Goal: Transaction & Acquisition: Purchase product/service

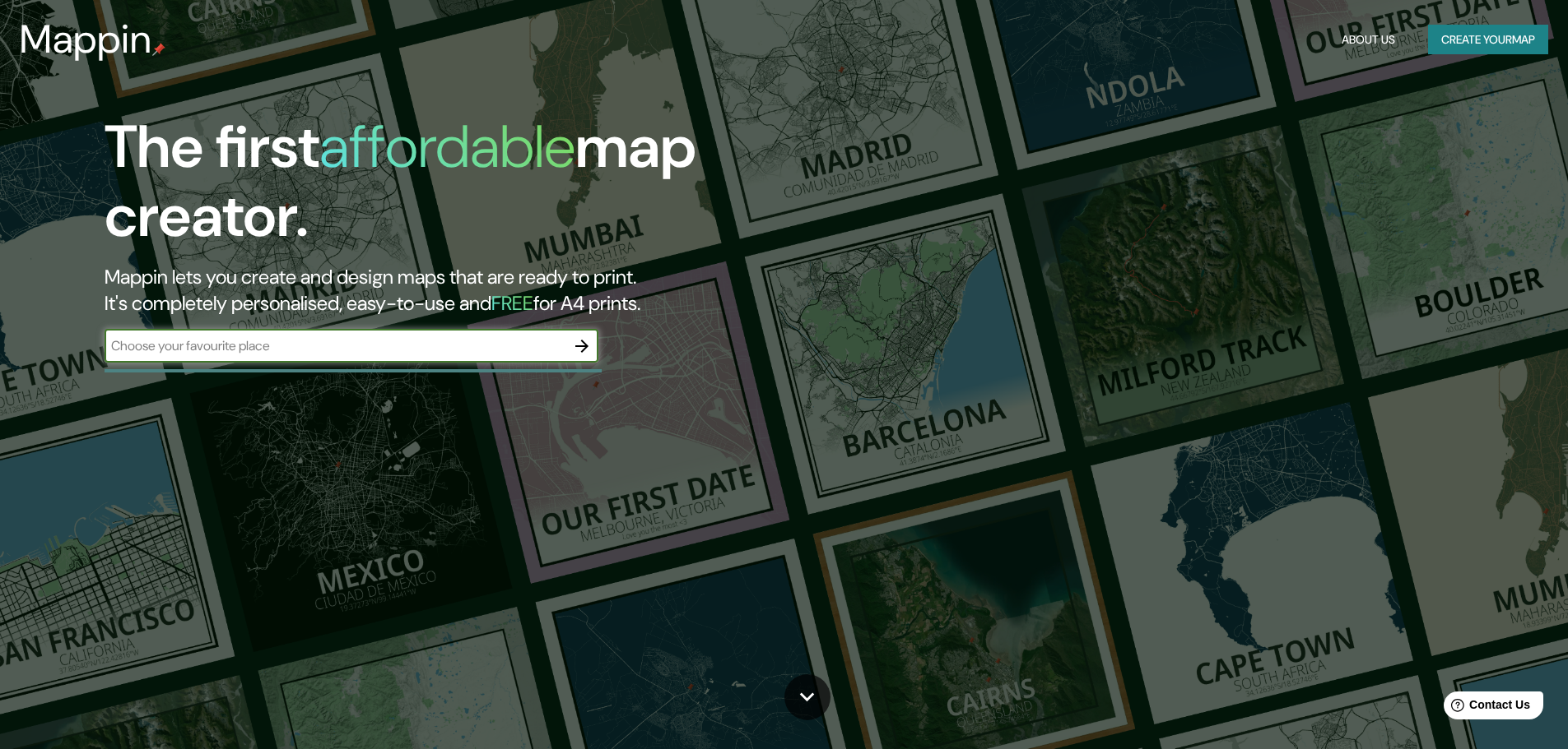
click at [436, 355] on input "text" at bounding box center [335, 345] width 461 height 19
type input "solola, [GEOGRAPHIC_DATA]"
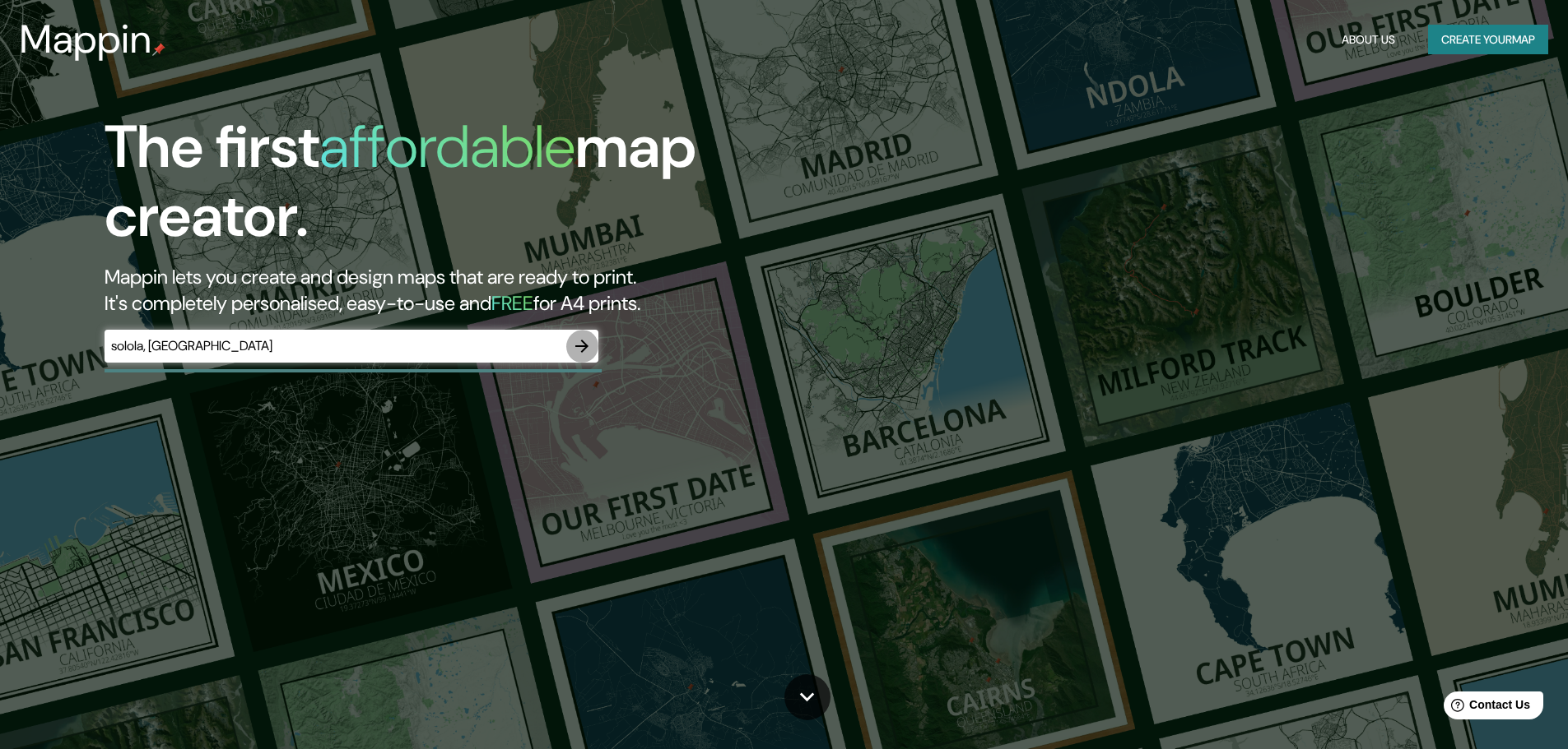
click at [581, 353] on icon "button" at bounding box center [582, 346] width 13 height 13
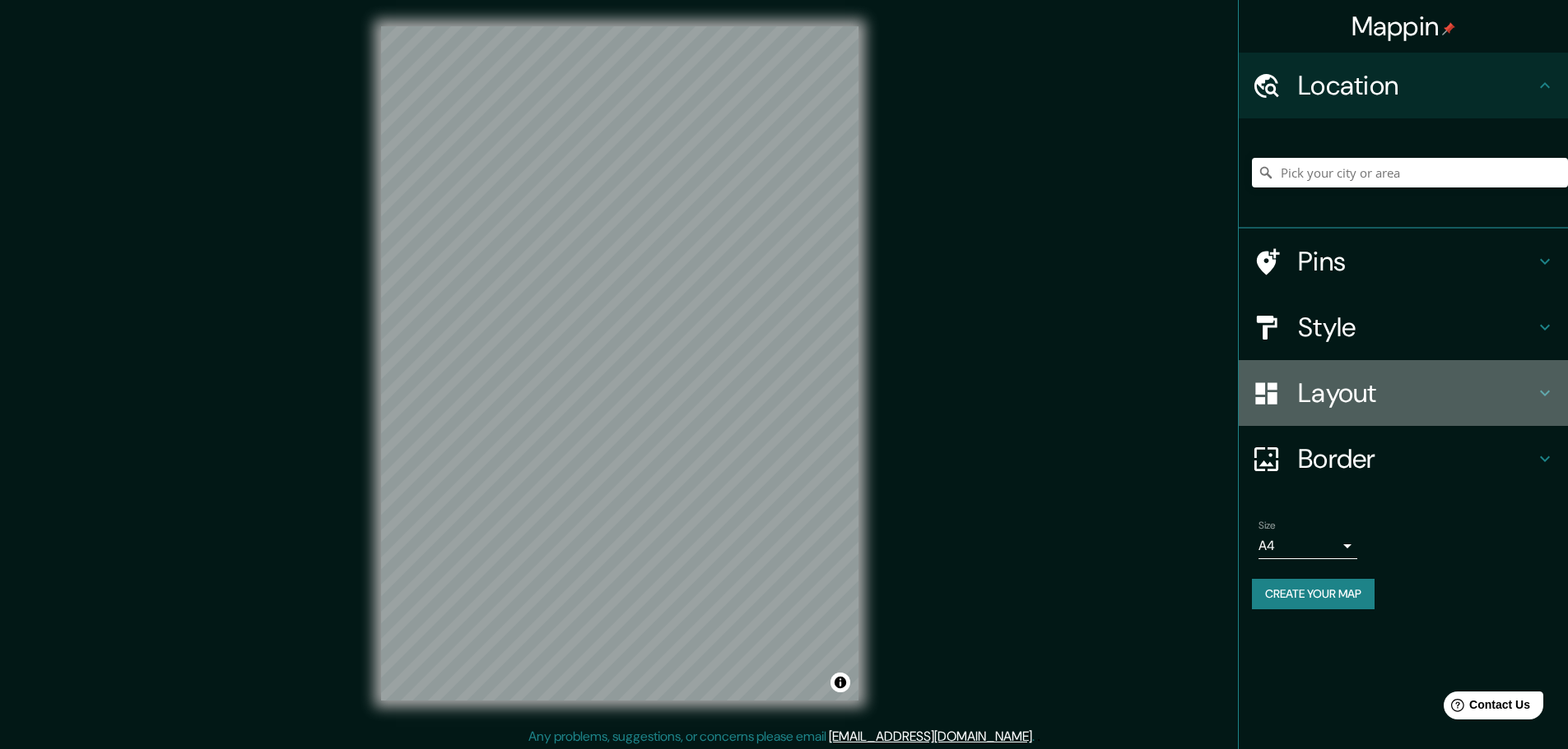
click at [1479, 393] on h4 "Layout" at bounding box center [1416, 393] width 237 height 33
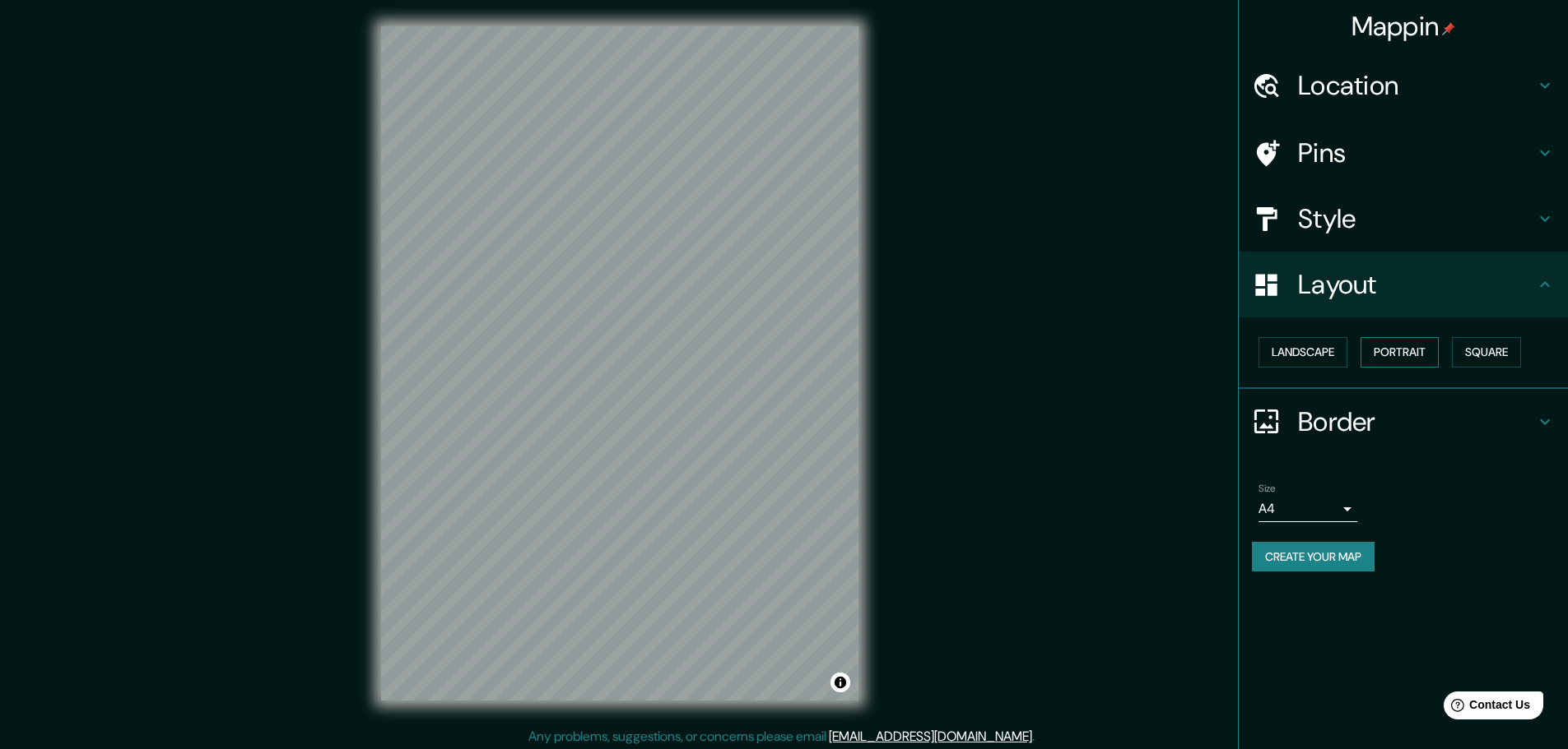
click at [1434, 364] on button "Portrait" at bounding box center [1400, 352] width 78 height 30
click at [1494, 364] on button "Square" at bounding box center [1486, 352] width 69 height 30
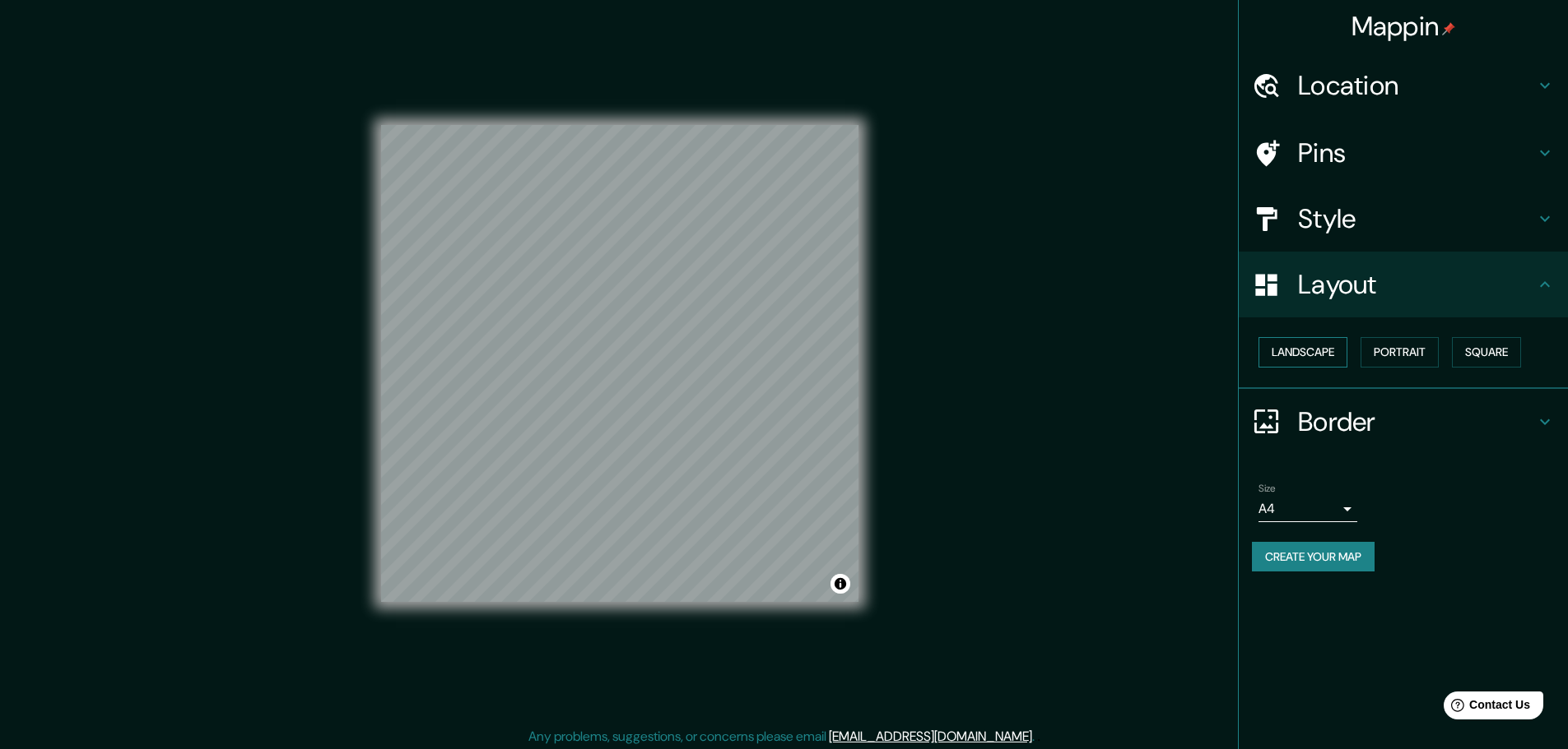
click at [1282, 361] on button "Landscape" at bounding box center [1303, 352] width 89 height 30
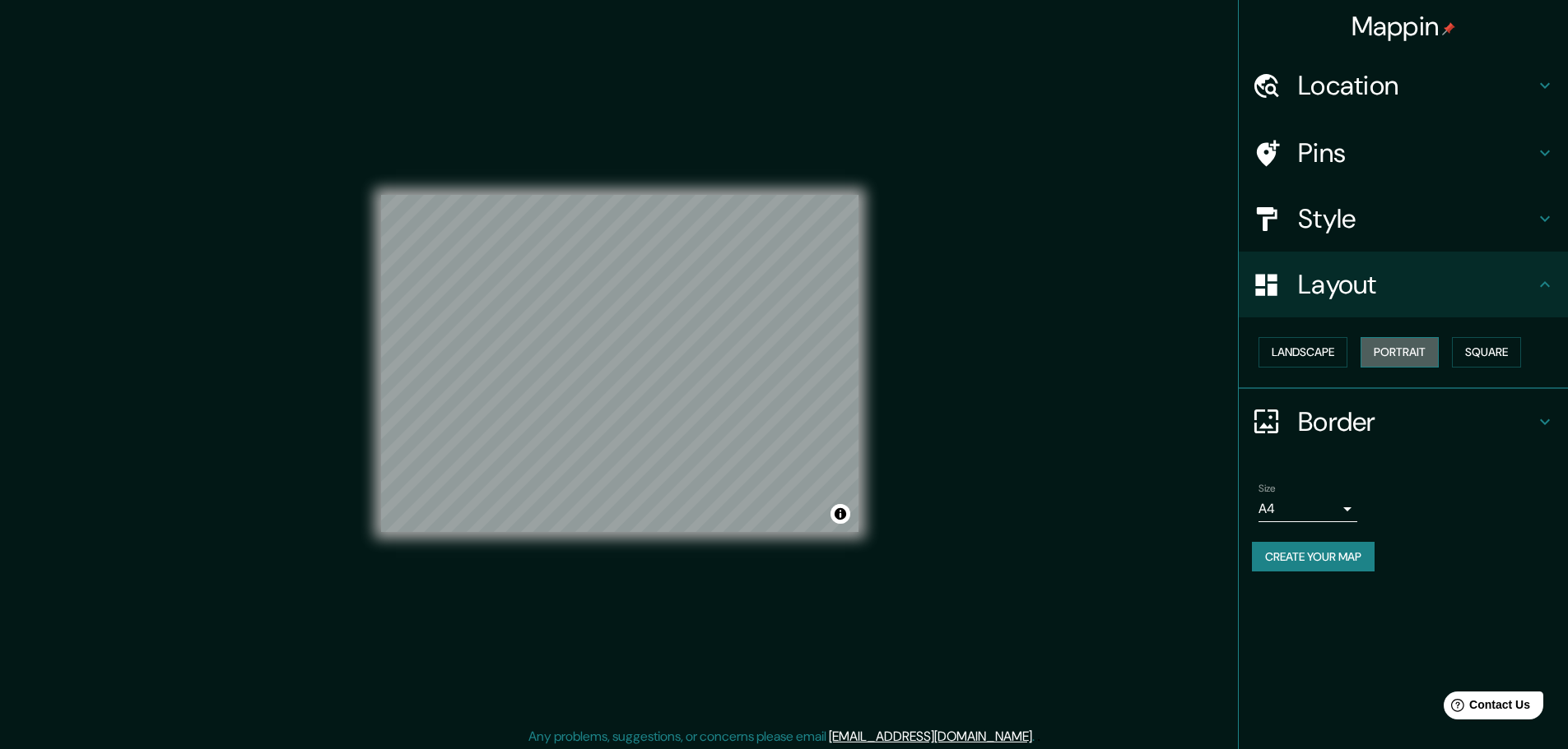
click at [1423, 363] on button "Portrait" at bounding box center [1400, 352] width 78 height 30
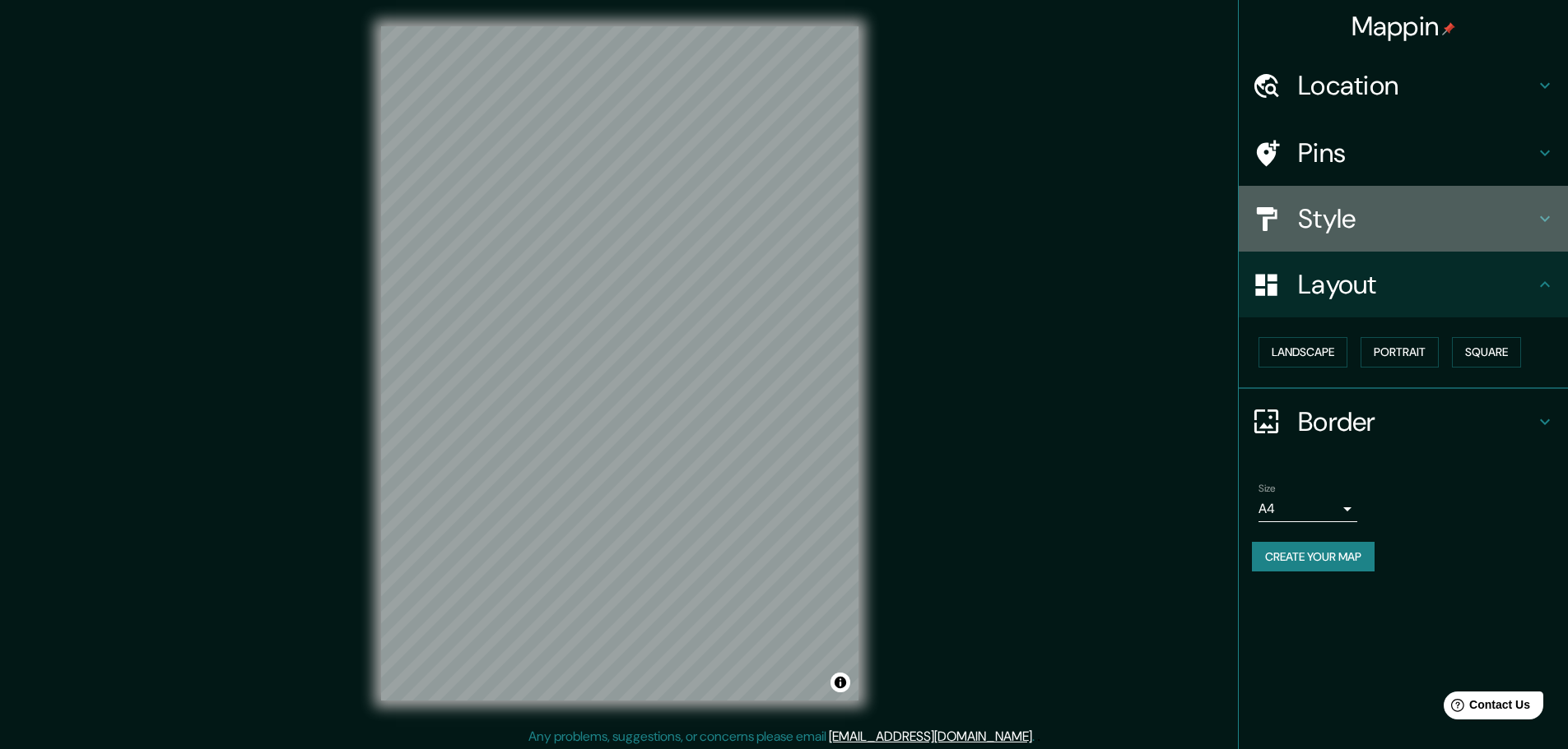
click at [1443, 213] on h4 "Style" at bounding box center [1416, 219] width 237 height 33
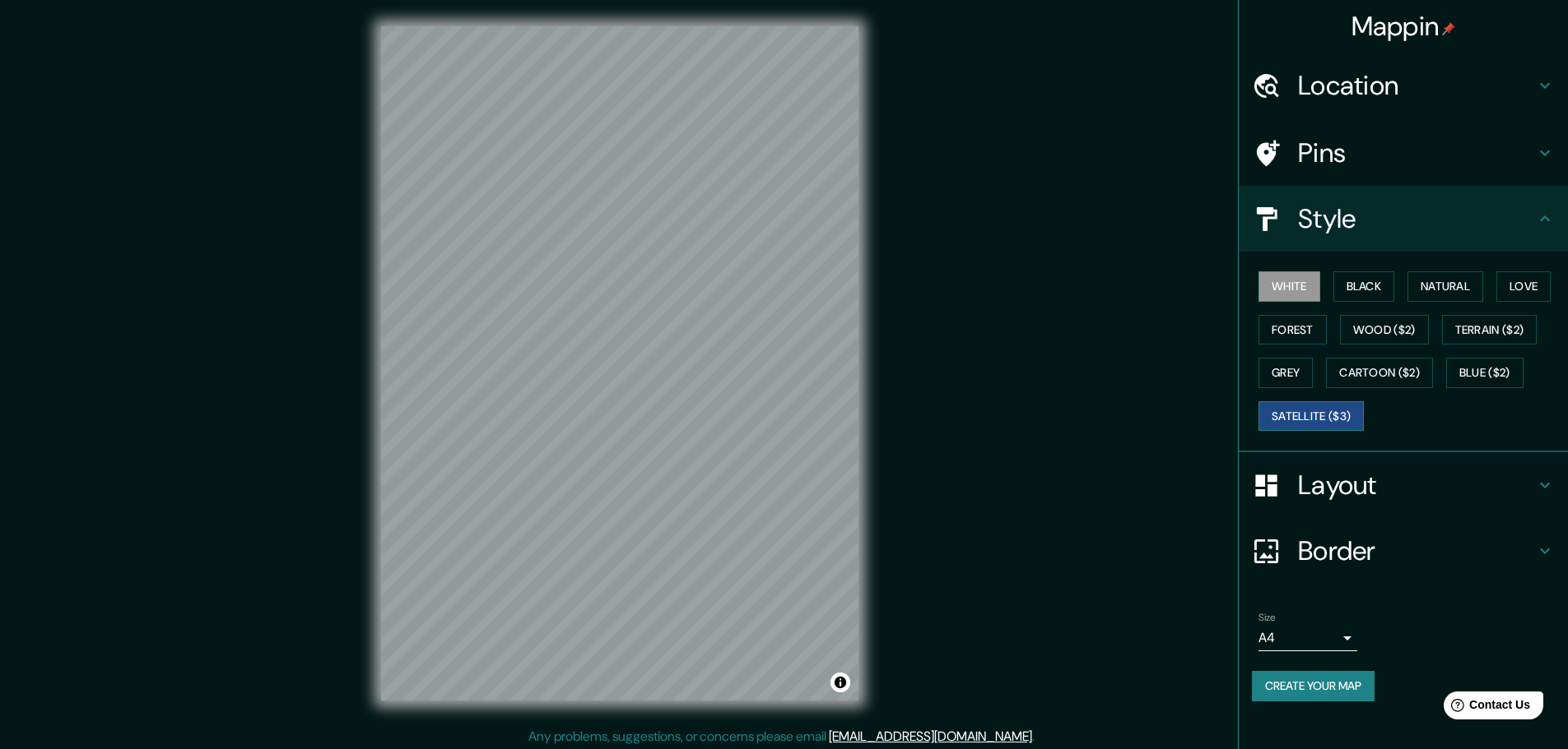
click at [1329, 432] on button "Satellite ($3)" at bounding box center [1312, 416] width 106 height 30
click at [319, 249] on div "Mappin Location Pins Style White Black Natural Love Forest Wood ($2) Terrain ($…" at bounding box center [784, 376] width 1568 height 754
click at [898, 430] on div "Mappin Location Pins Style White Black Natural Love Forest Wood ($2) Terrain ($…" at bounding box center [784, 376] width 1568 height 754
click at [1092, 545] on div "Mappin Location Pins Style White Black Natural Love Forest Wood ($2) Terrain ($…" at bounding box center [784, 376] width 1568 height 754
drag, startPoint x: 1092, startPoint y: 545, endPoint x: 983, endPoint y: 629, distance: 137.6
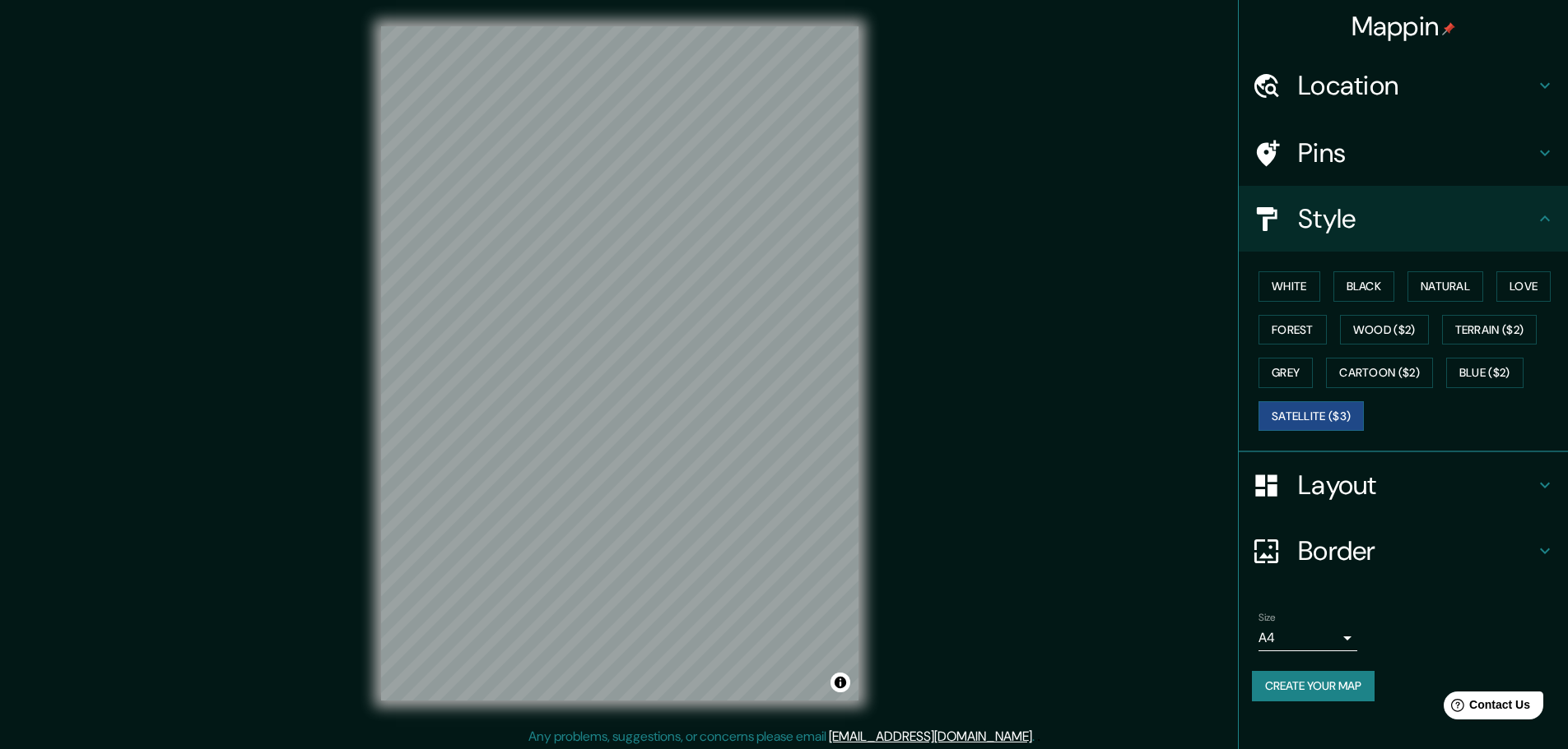
click at [1003, 642] on div "Mappin Location Pins Style White Black Natural Love Forest Wood ($2) Terrain ($…" at bounding box center [784, 376] width 1568 height 754
click at [1287, 299] on button "White" at bounding box center [1290, 286] width 62 height 30
click at [1340, 287] on button "Black" at bounding box center [1364, 286] width 62 height 30
click at [1442, 301] on button "Natural" at bounding box center [1445, 286] width 75 height 30
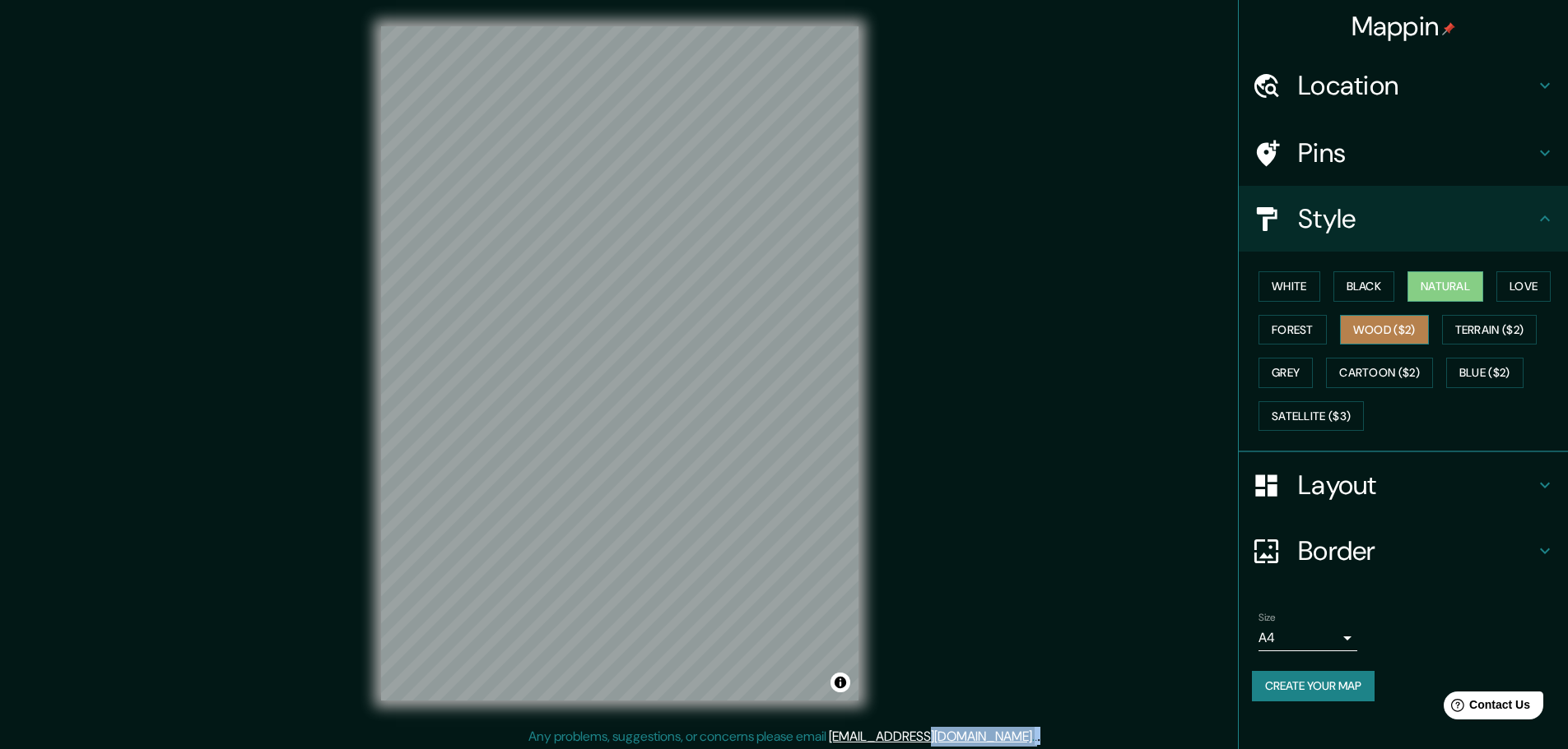
click at [1429, 345] on button "Wood ($2)" at bounding box center [1384, 330] width 89 height 30
click at [1327, 343] on button "Forest" at bounding box center [1292, 330] width 68 height 30
click at [1496, 302] on button "Love" at bounding box center [1523, 286] width 55 height 30
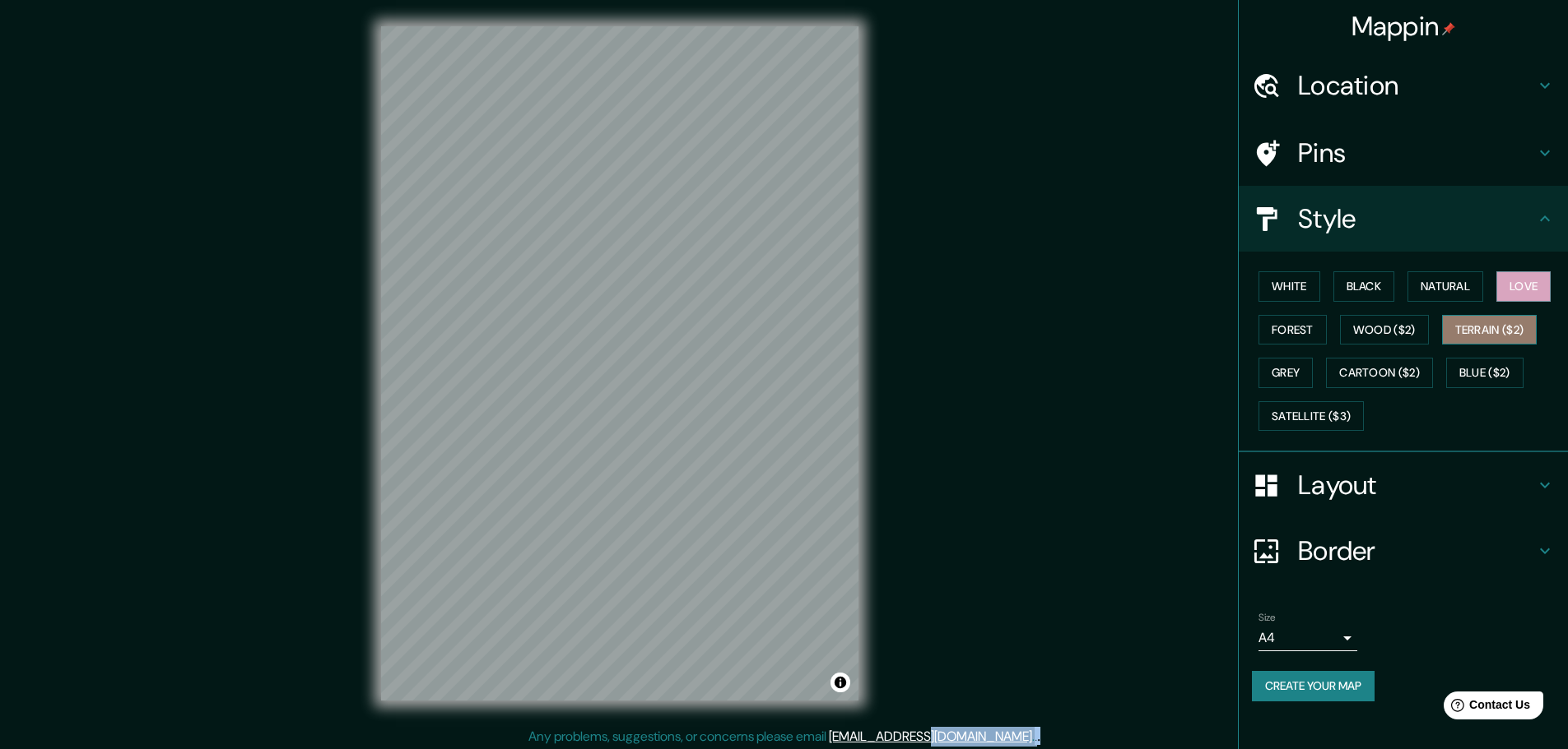
click at [1442, 345] on button "Terrain ($2)" at bounding box center [1490, 330] width 95 height 30
click at [1312, 381] on button "Grey" at bounding box center [1286, 373] width 55 height 30
click at [1446, 388] on button "Blue ($2)" at bounding box center [1484, 373] width 77 height 30
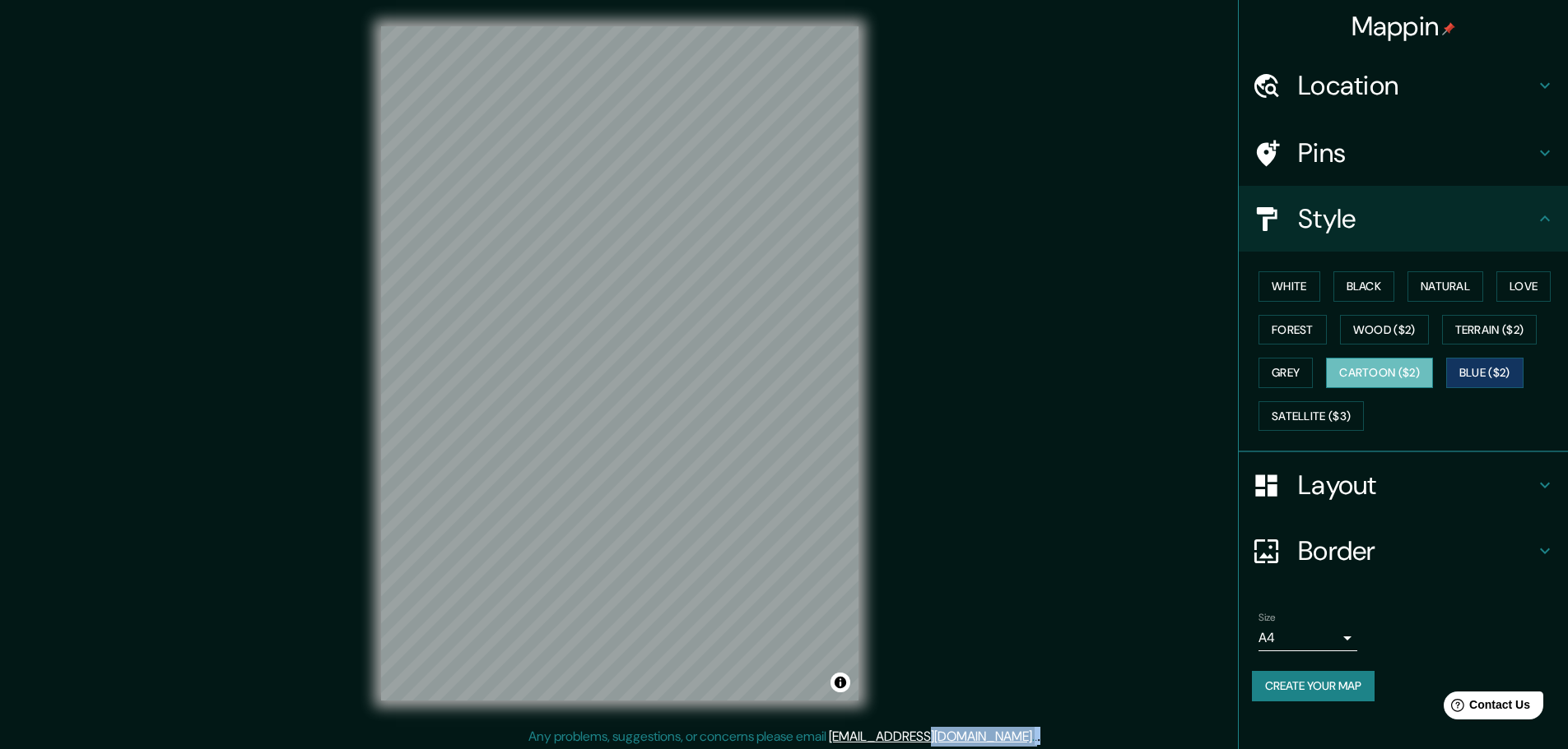
click at [1326, 388] on button "Cartoon ($2)" at bounding box center [1380, 373] width 107 height 30
click at [1287, 297] on button "White" at bounding box center [1290, 286] width 62 height 30
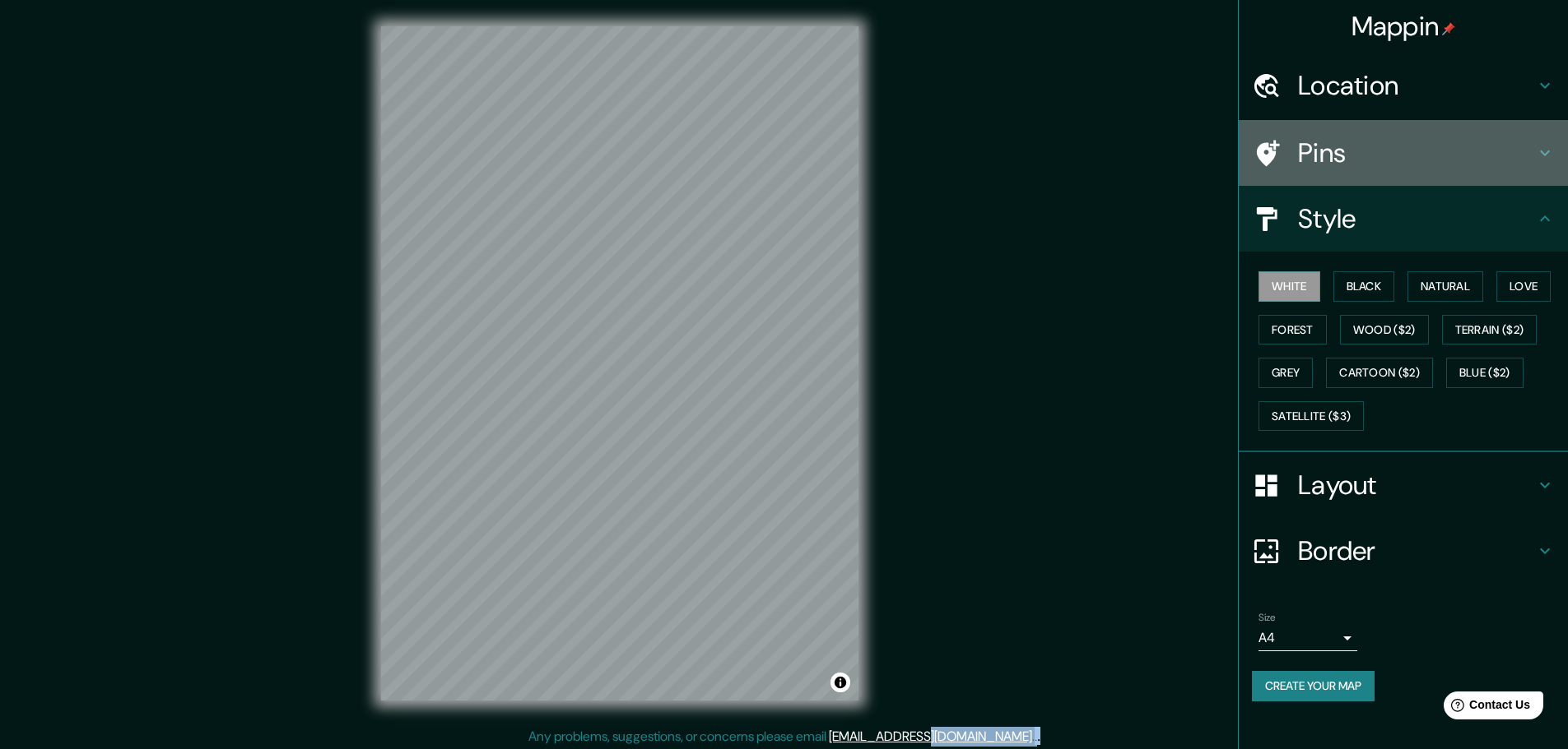
click at [1446, 145] on h4 "Pins" at bounding box center [1416, 153] width 237 height 33
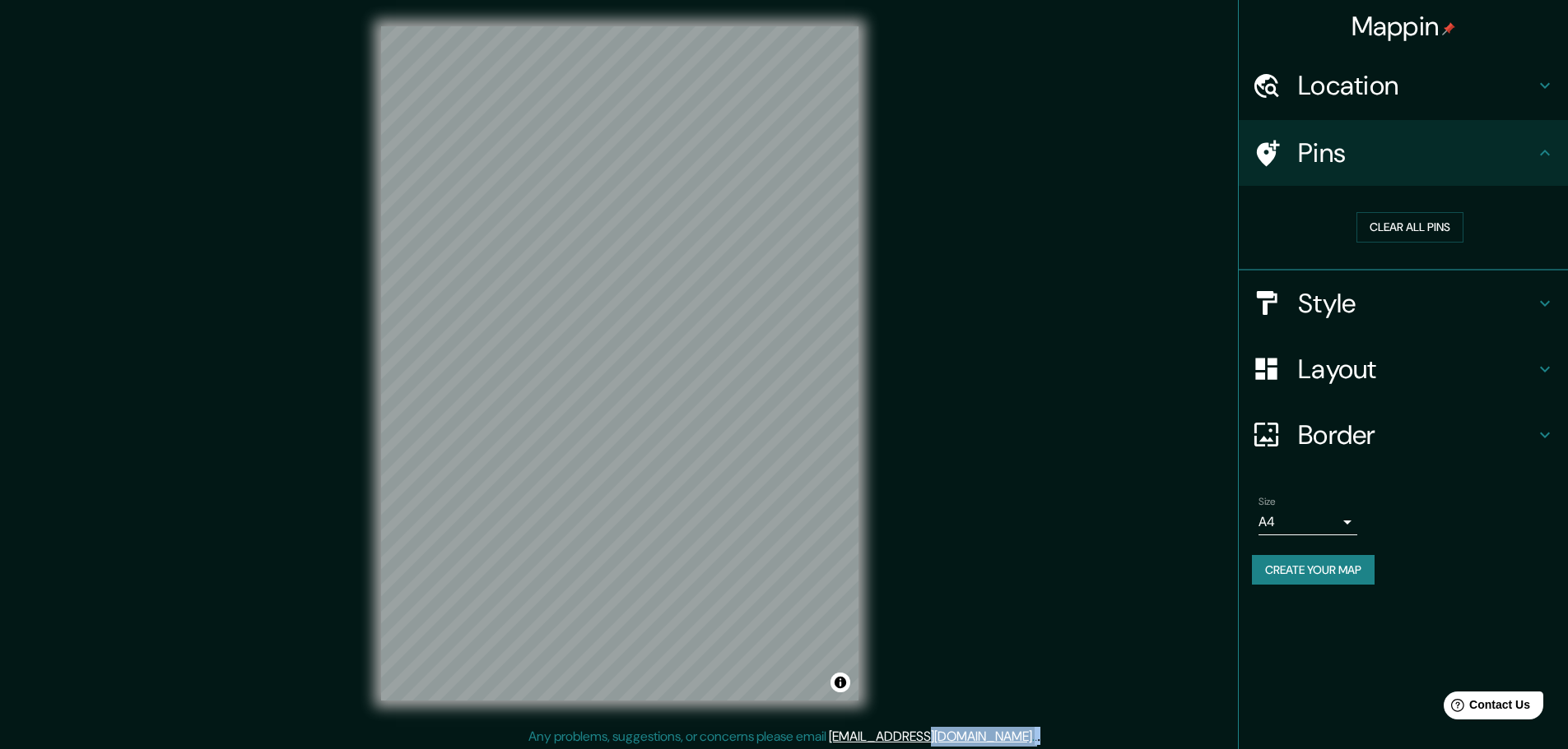
click at [1445, 106] on div "Location" at bounding box center [1403, 85] width 329 height 65
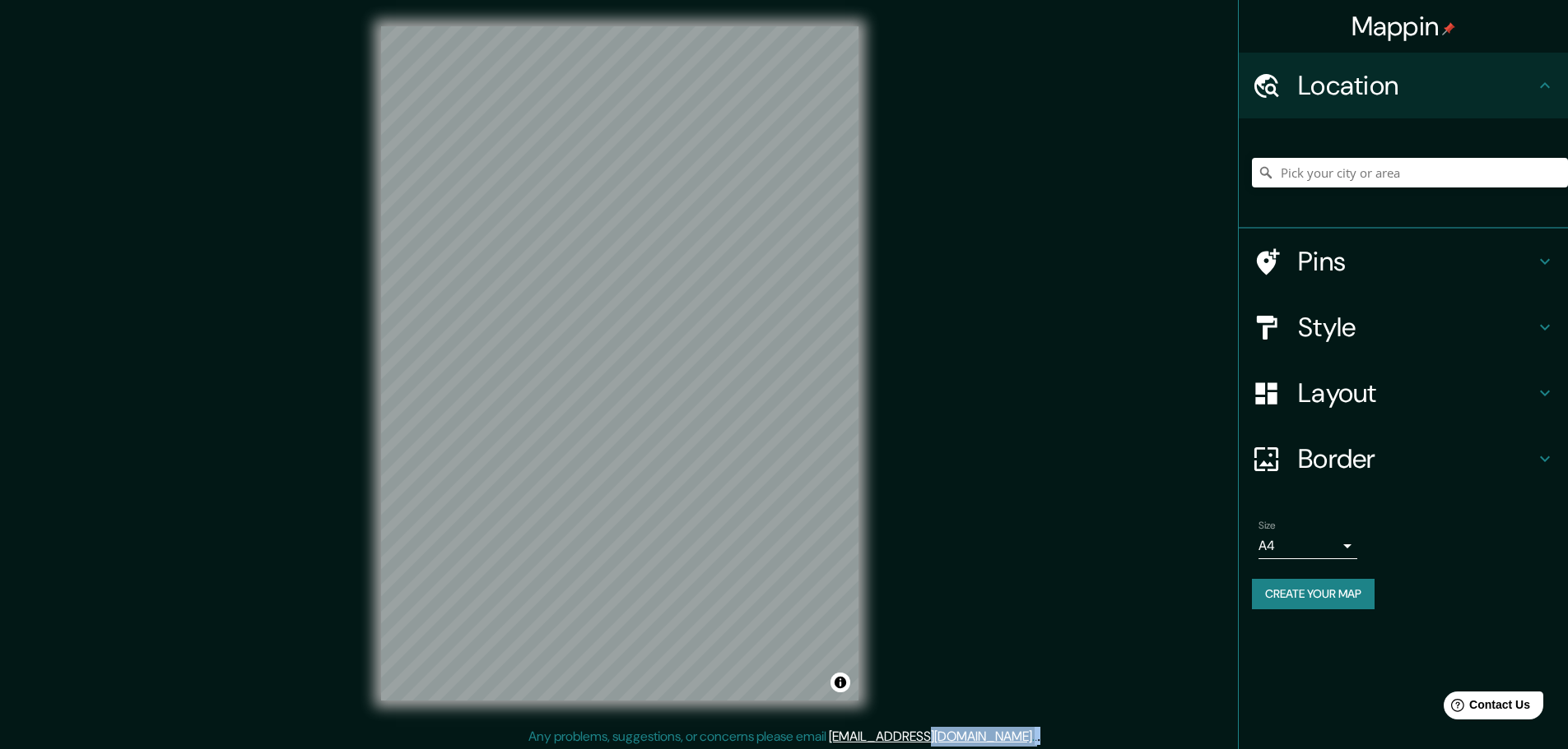
click at [1364, 472] on h4 "Border" at bounding box center [1416, 459] width 237 height 33
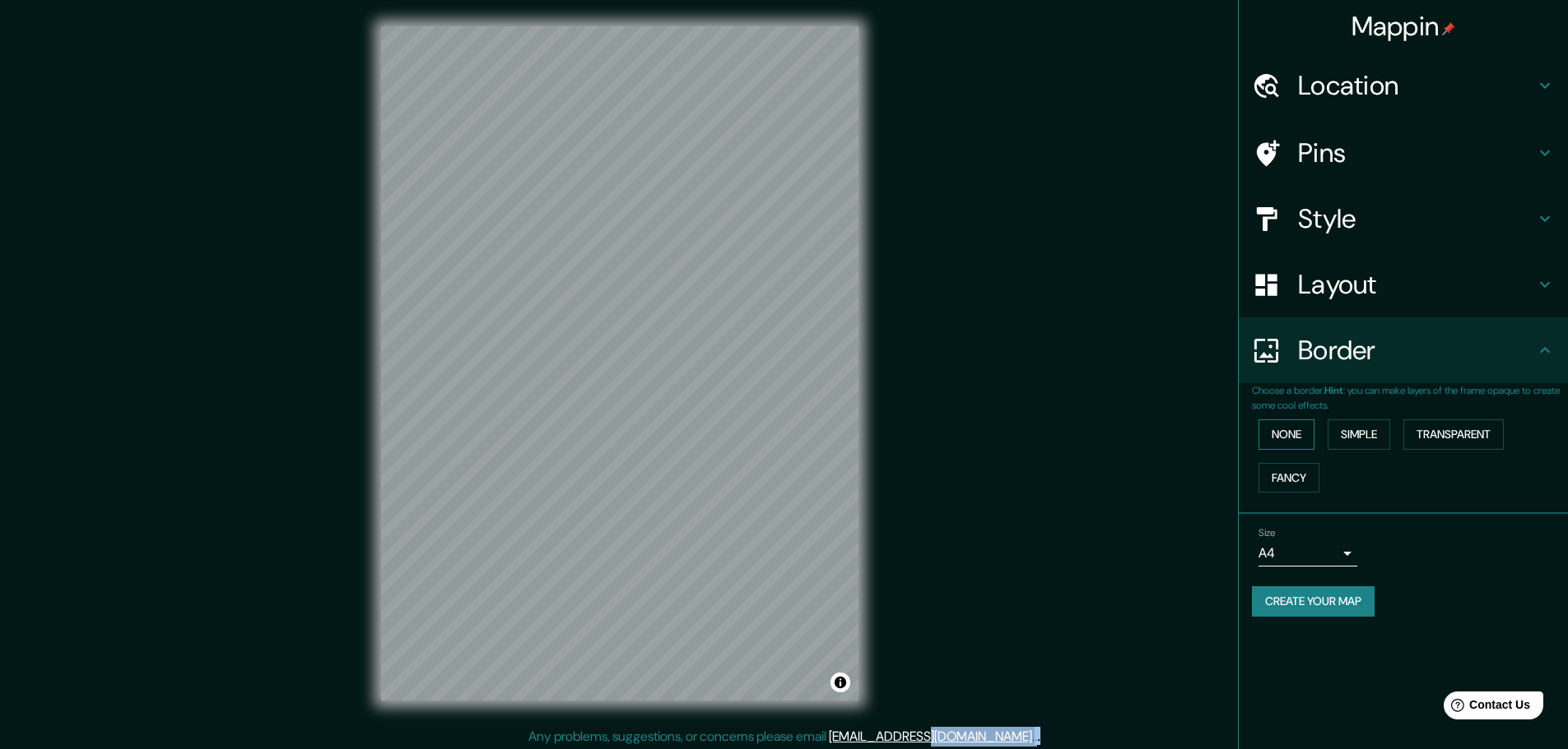
click at [1308, 450] on button "None" at bounding box center [1287, 434] width 56 height 30
click at [1347, 450] on button "Simple" at bounding box center [1359, 434] width 63 height 30
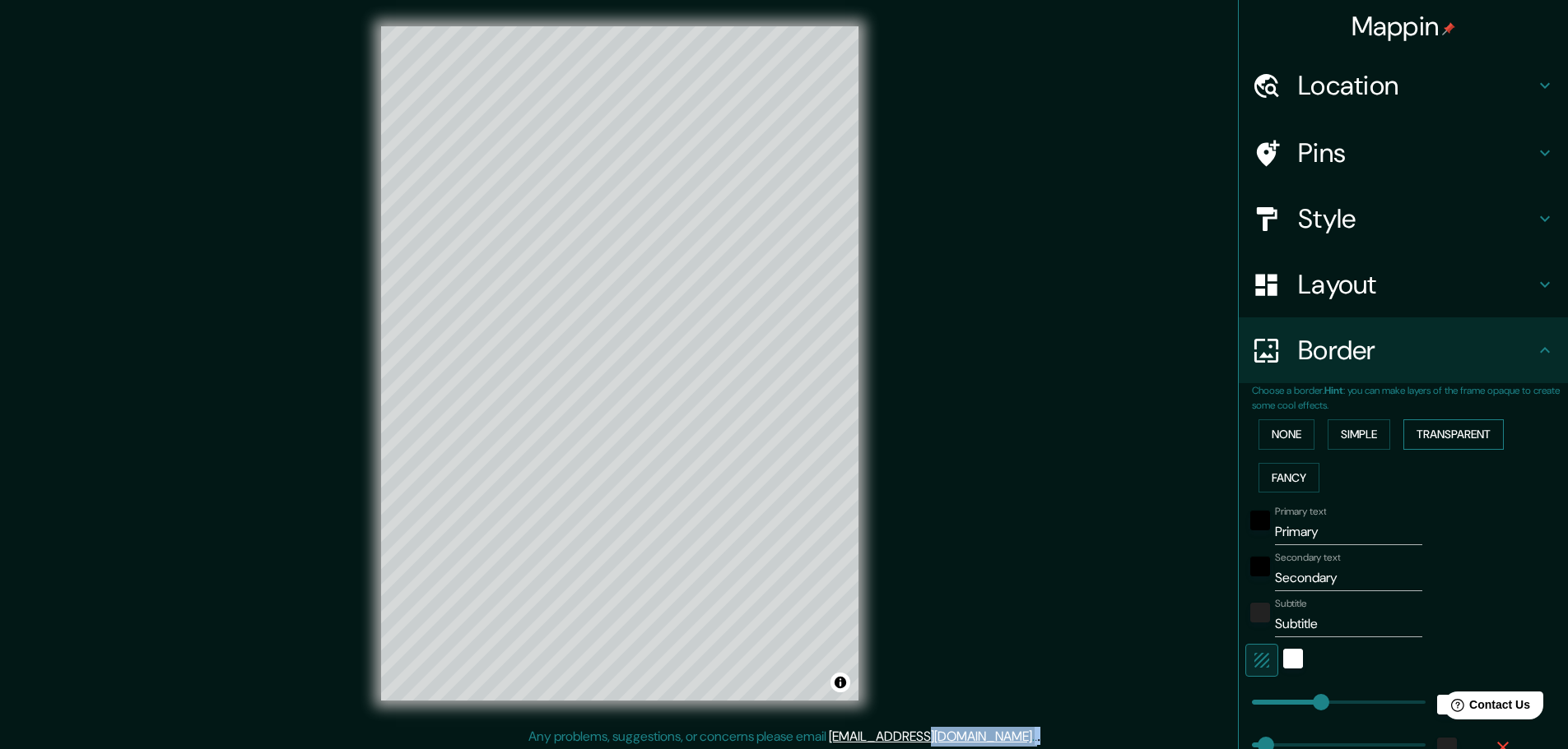
click at [1490, 450] on button "Transparent" at bounding box center [1453, 434] width 100 height 30
click at [1278, 494] on button "Fancy" at bounding box center [1289, 478] width 61 height 30
click at [1278, 450] on button "None" at bounding box center [1287, 434] width 56 height 30
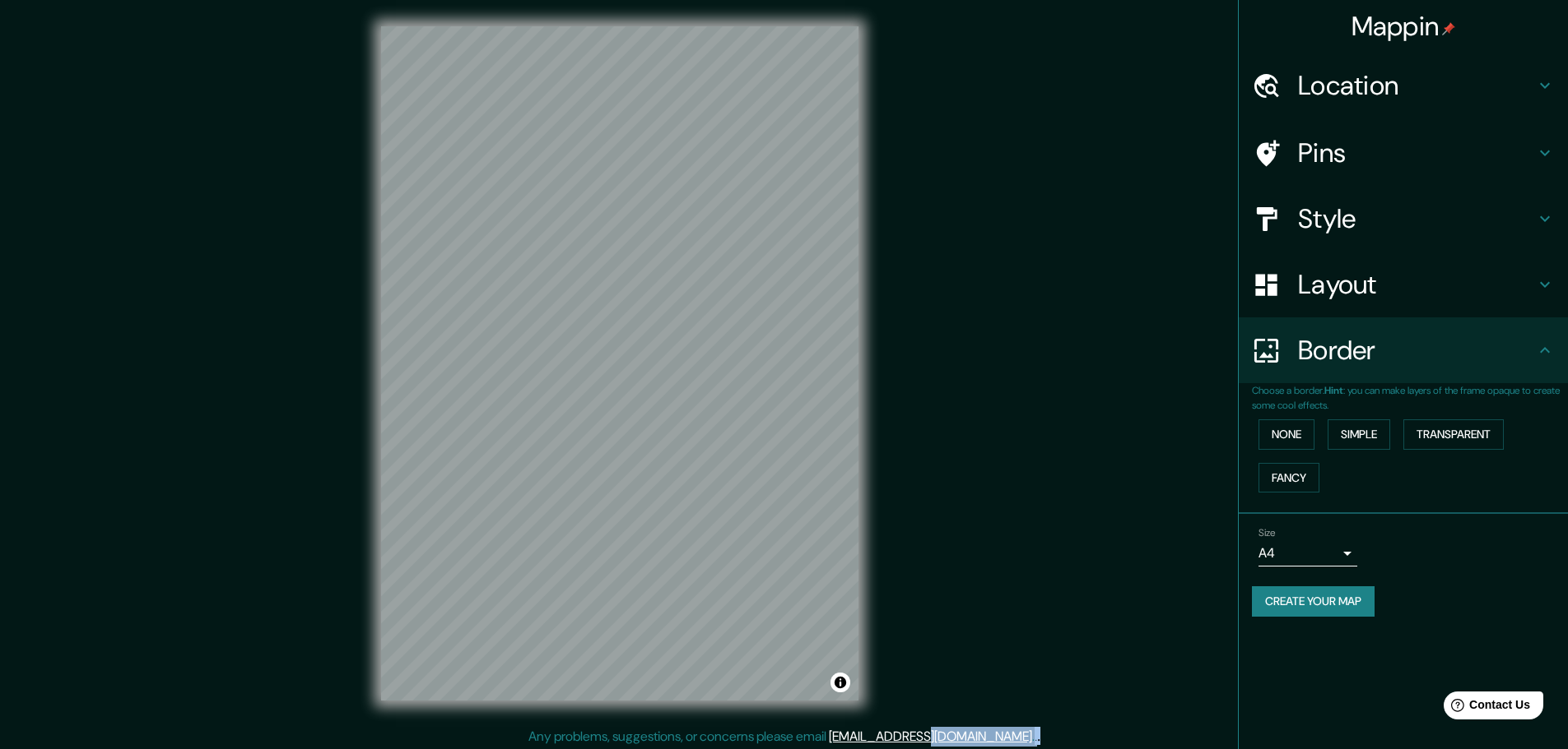
click at [1432, 301] on h4 "Layout" at bounding box center [1416, 285] width 237 height 33
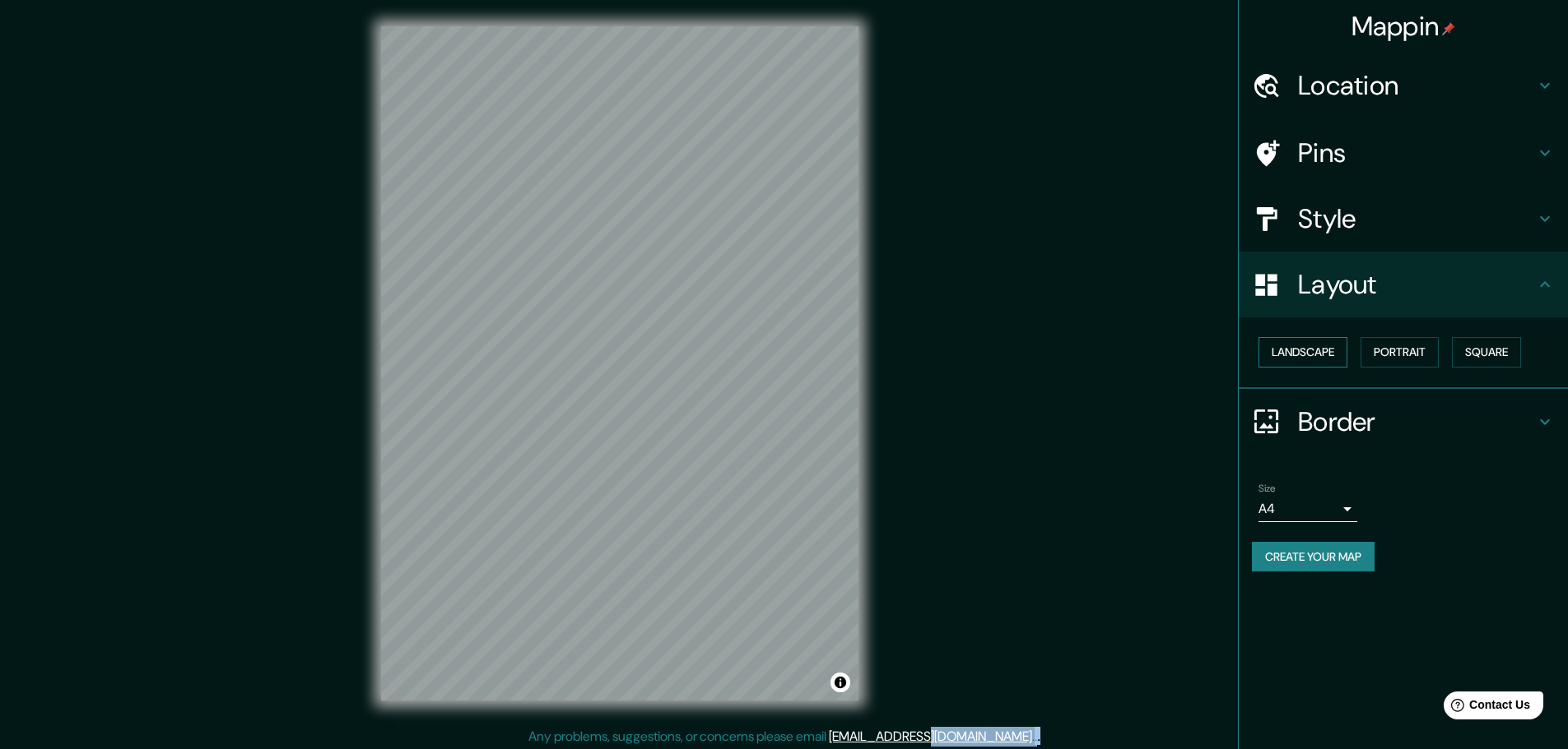
click at [1315, 363] on button "Landscape" at bounding box center [1303, 352] width 89 height 30
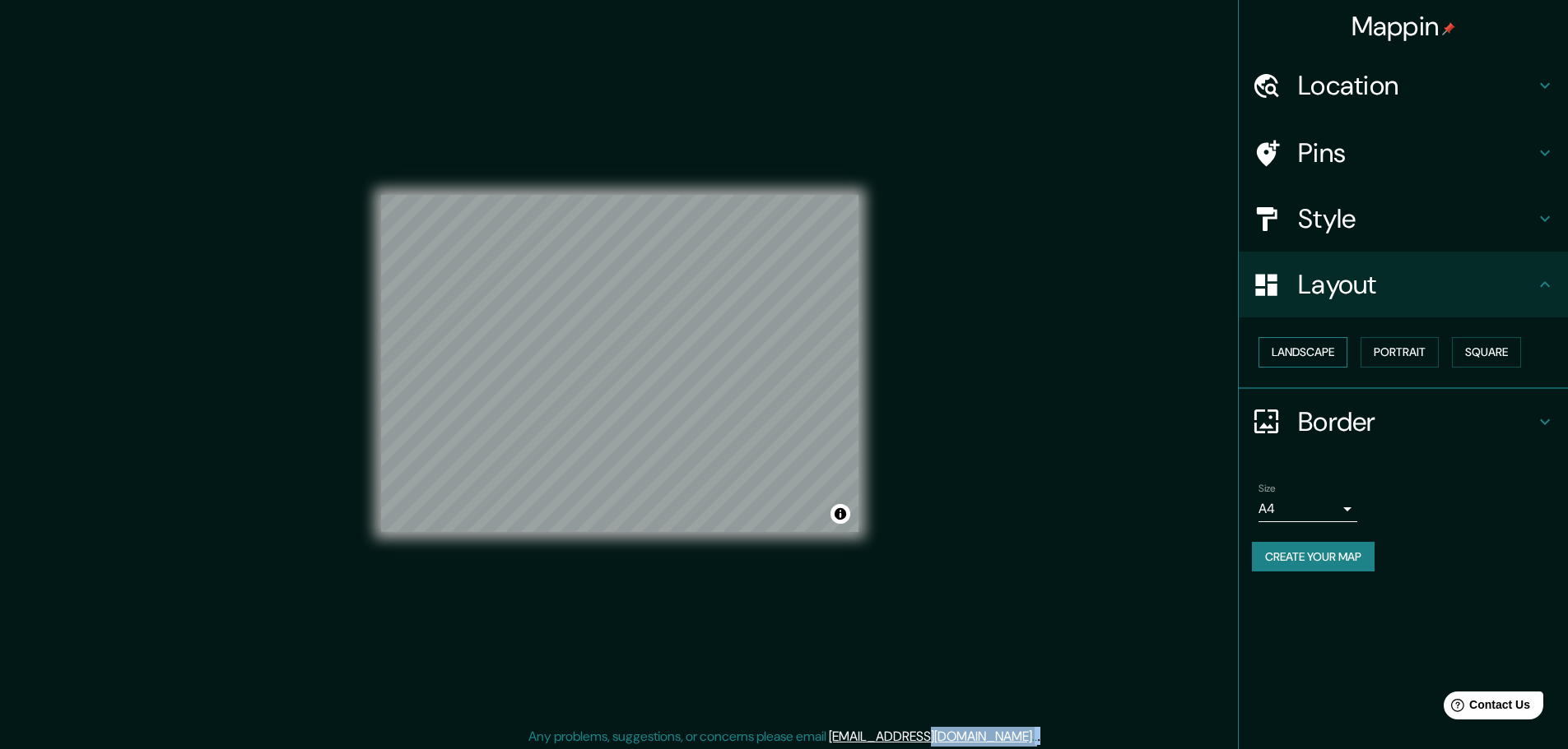
click at [1315, 363] on button "Landscape" at bounding box center [1303, 352] width 89 height 30
click at [1370, 363] on button "Portrait" at bounding box center [1400, 352] width 78 height 30
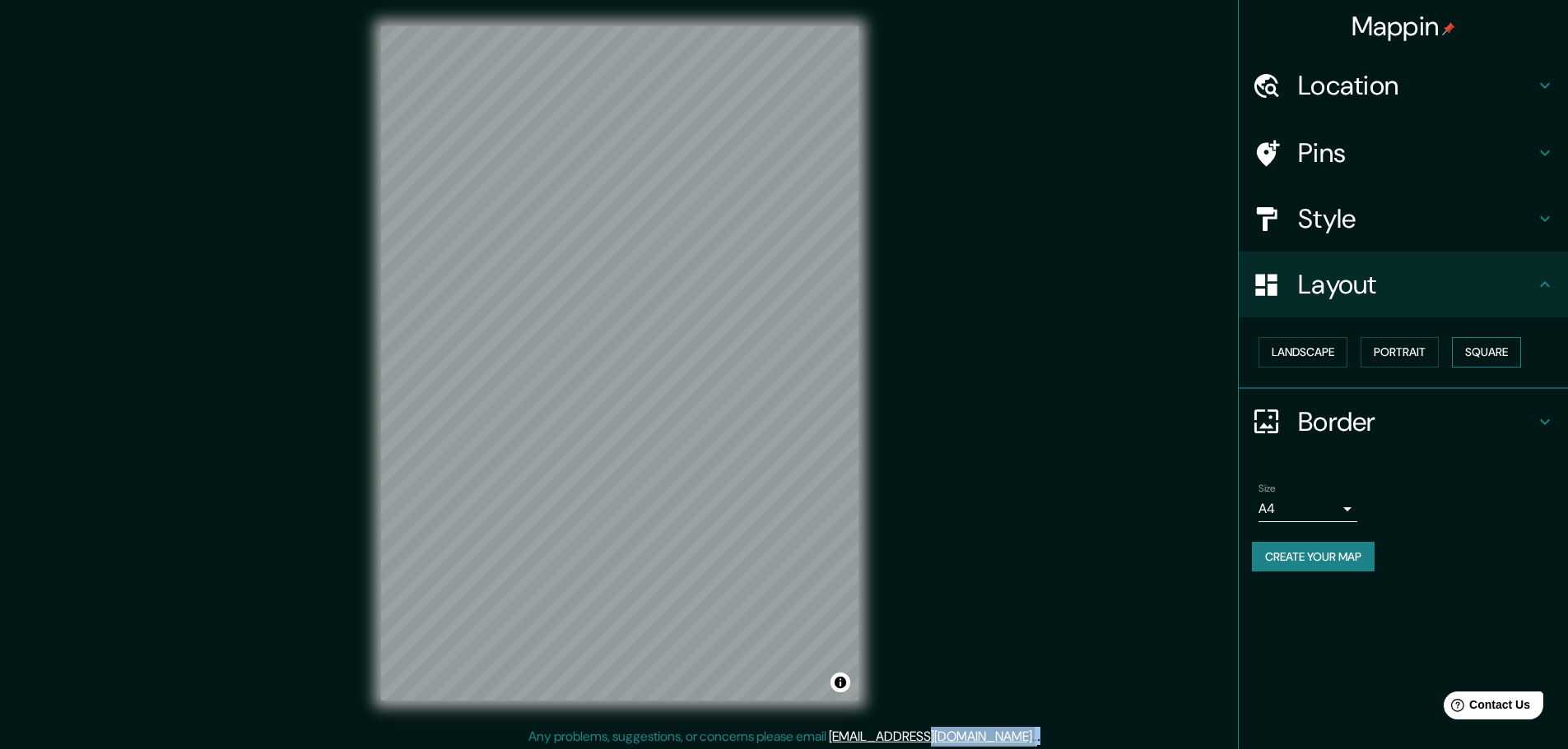
click at [1488, 367] on button "Square" at bounding box center [1486, 352] width 69 height 30
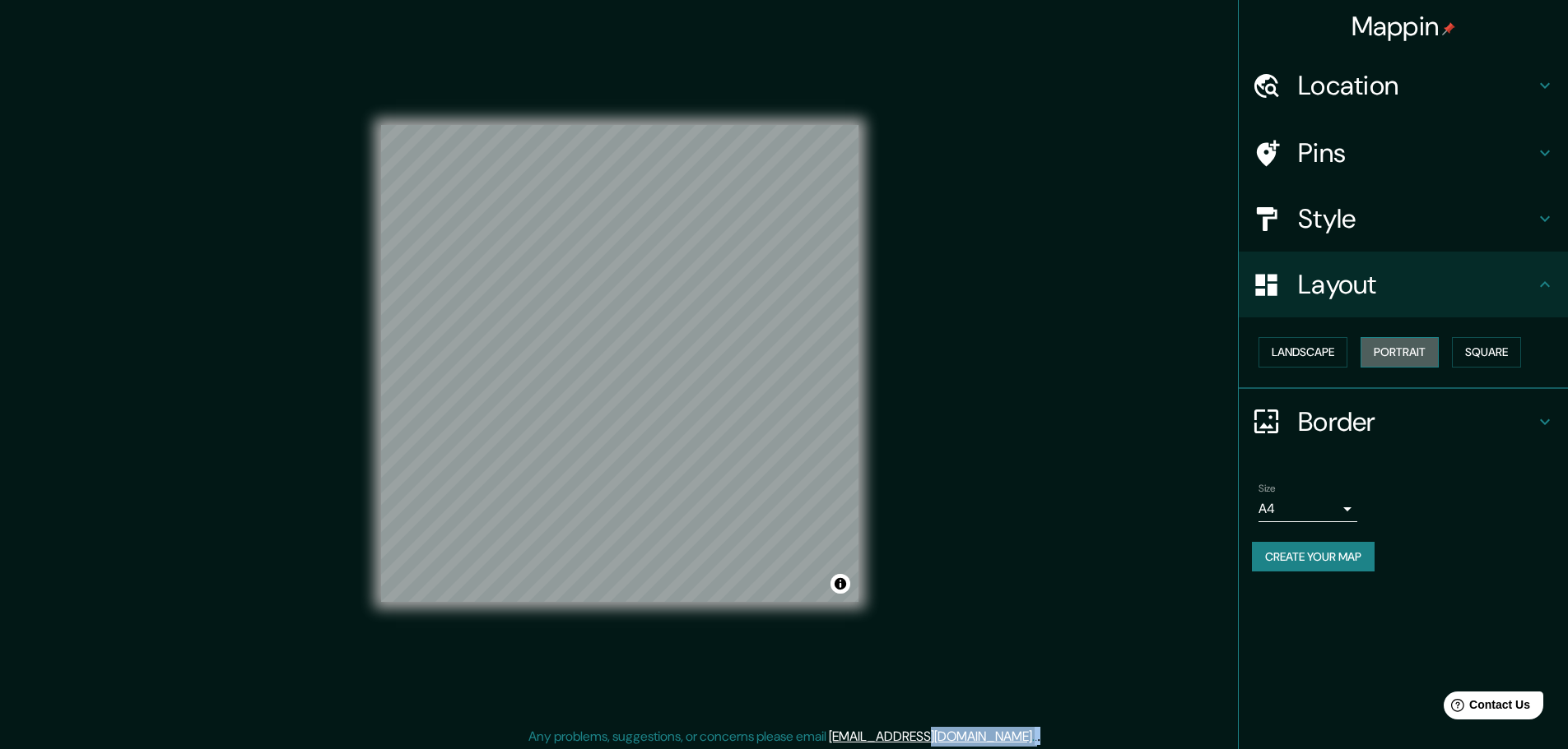
click at [1421, 365] on button "Portrait" at bounding box center [1400, 352] width 78 height 30
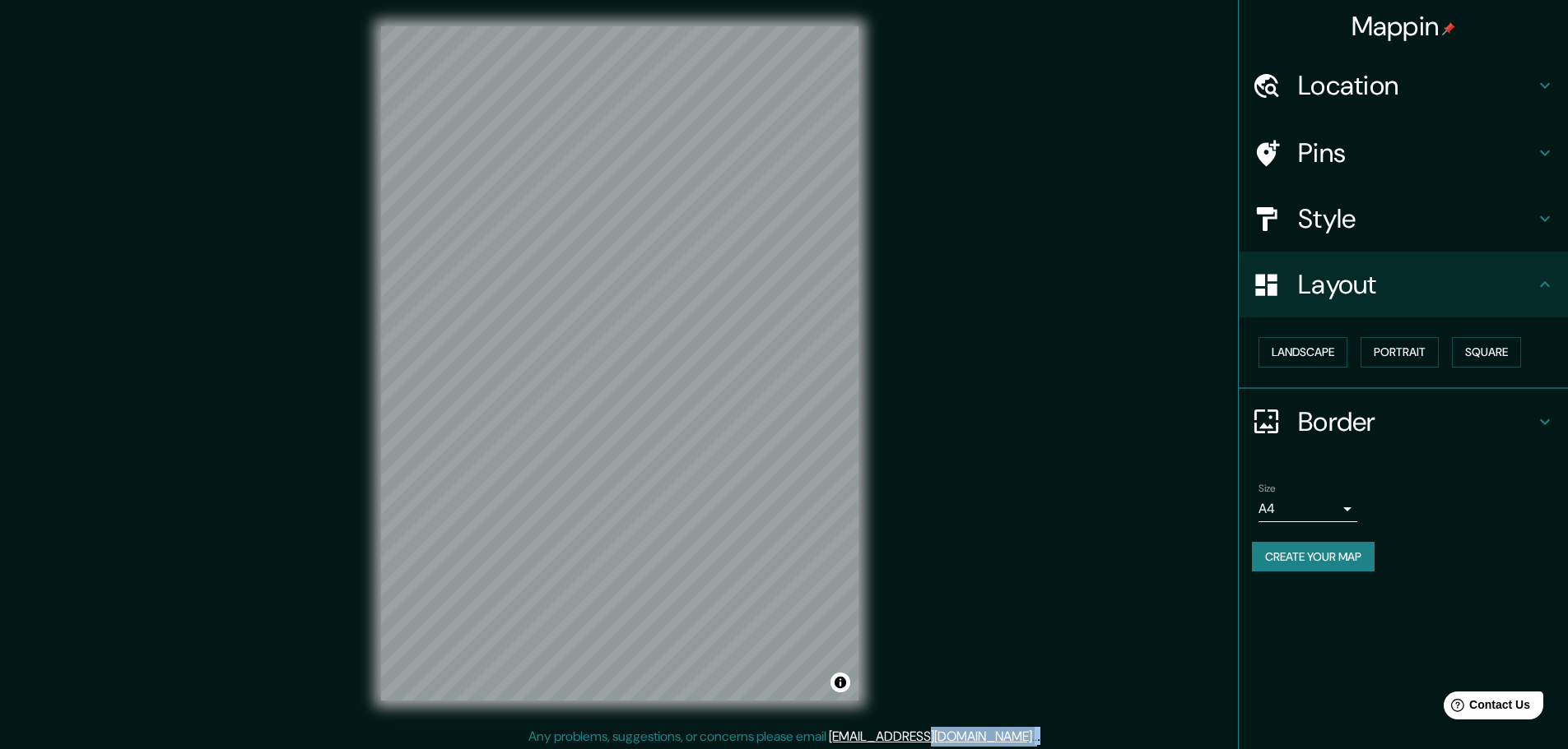
click at [1497, 215] on h4 "Style" at bounding box center [1416, 219] width 237 height 33
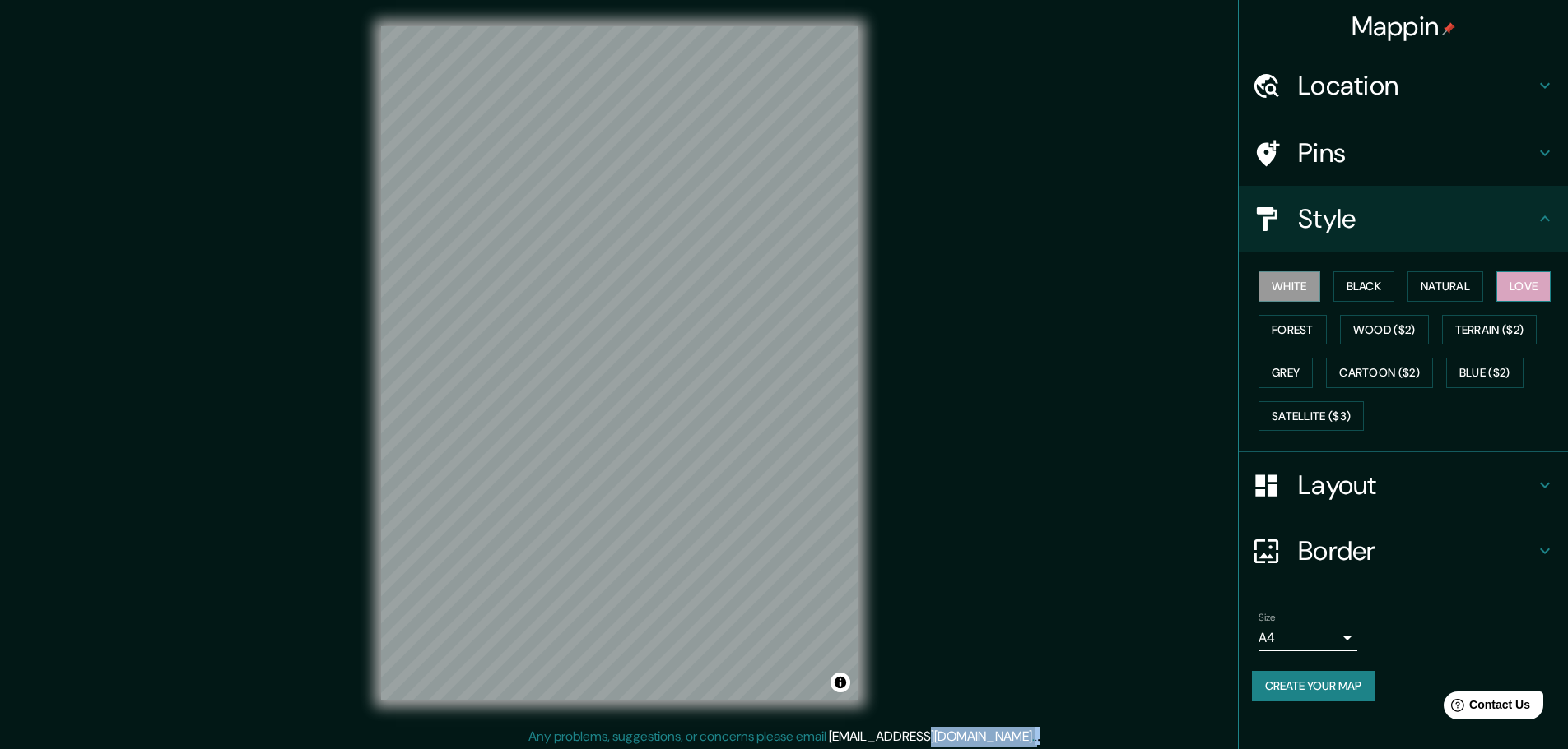
click at [1496, 302] on button "Love" at bounding box center [1523, 286] width 55 height 30
click at [1282, 302] on button "White" at bounding box center [1290, 286] width 62 height 30
